Goal: Task Accomplishment & Management: Manage account settings

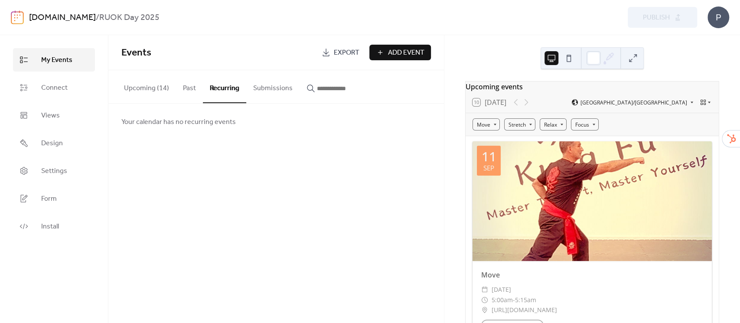
drag, startPoint x: 160, startPoint y: 88, endPoint x: 345, endPoint y: 229, distance: 232.2
click at [160, 88] on button "Upcoming (14)" at bounding box center [146, 86] width 59 height 32
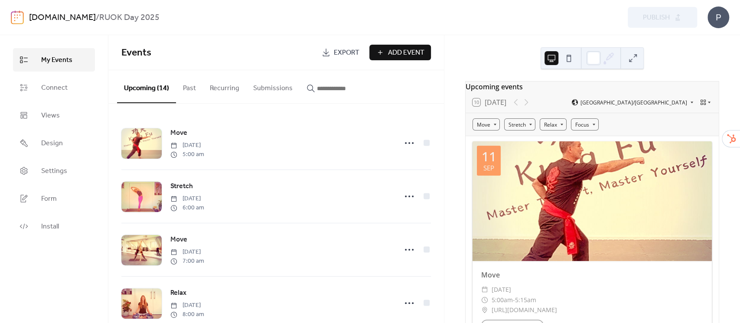
scroll to position [554, 0]
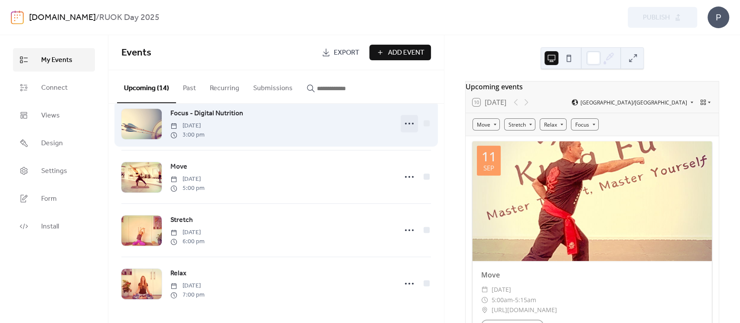
click at [408, 130] on icon at bounding box center [409, 124] width 14 height 14
click at [408, 124] on circle at bounding box center [409, 124] width 2 height 2
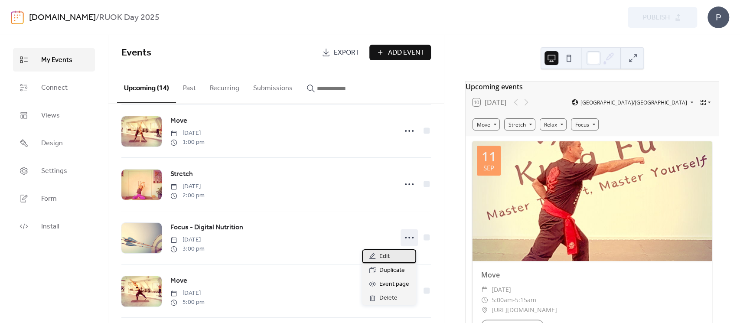
click at [388, 254] on span "Edit" at bounding box center [384, 256] width 10 height 10
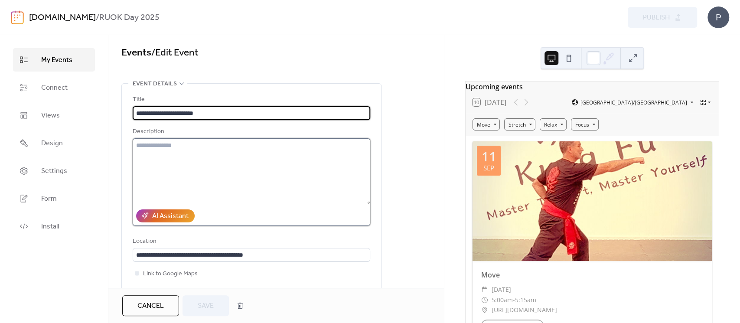
click at [179, 149] on textarea at bounding box center [251, 171] width 237 height 66
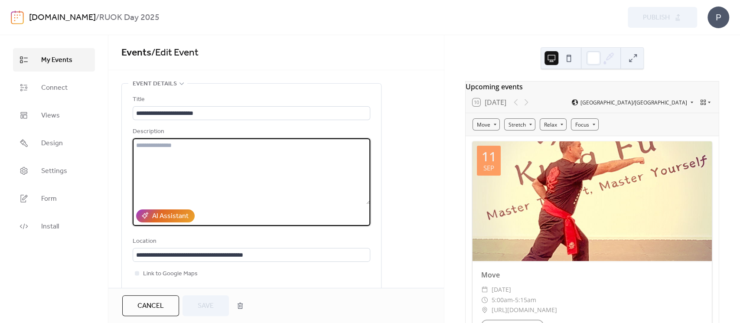
paste textarea "**********"
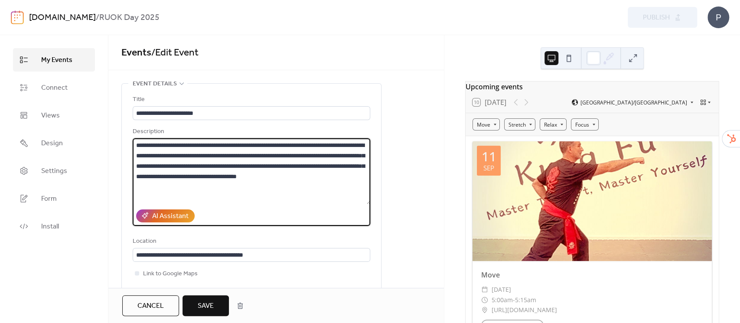
type textarea "**********"
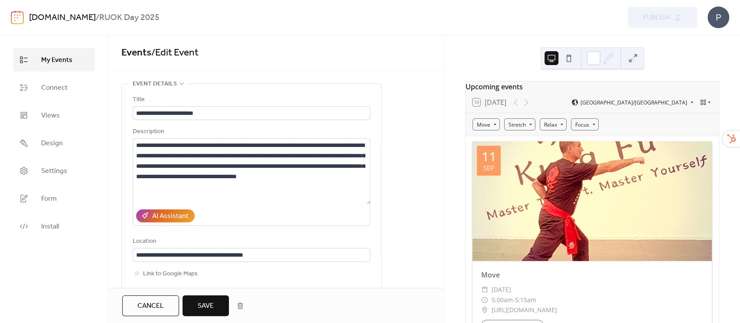
drag, startPoint x: 200, startPoint y: 306, endPoint x: 207, endPoint y: 306, distance: 7.4
click at [200, 306] on span "Save" at bounding box center [206, 306] width 16 height 10
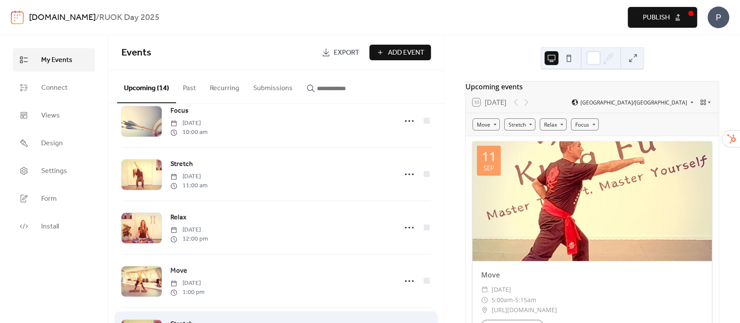
scroll to position [404, 0]
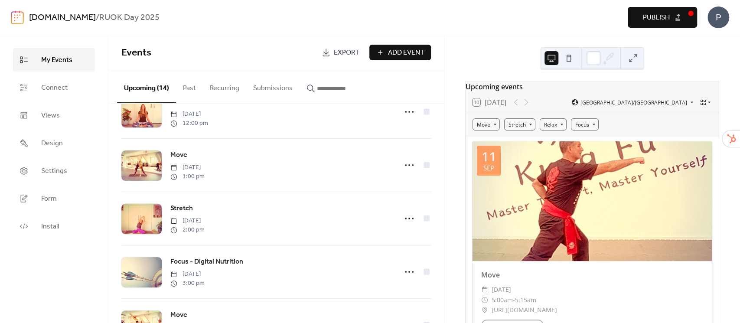
click at [654, 17] on span "Publish" at bounding box center [656, 18] width 27 height 10
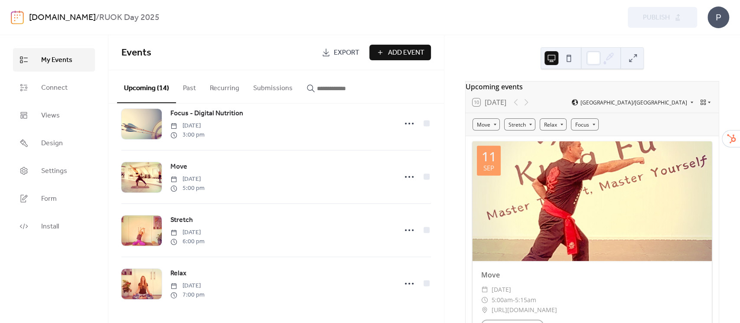
scroll to position [439, 0]
